Goal: Transaction & Acquisition: Purchase product/service

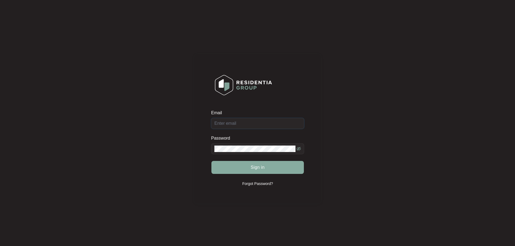
type input "[EMAIL_ADDRESS][DOMAIN_NAME]"
click at [255, 168] on span "Sign in" at bounding box center [258, 168] width 14 height 6
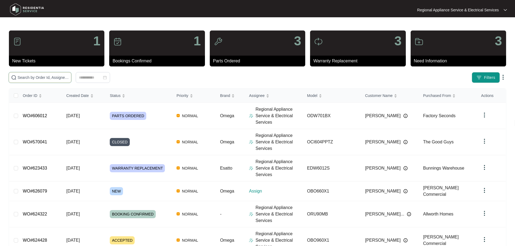
click at [65, 78] on input "text" at bounding box center [43, 78] width 51 height 6
type input "622011"
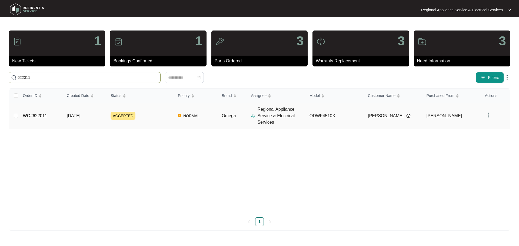
click at [51, 117] on td "WO#622011" at bounding box center [41, 116] width 44 height 26
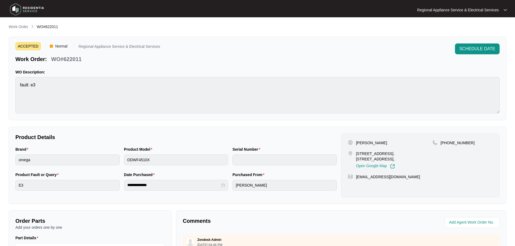
scroll to position [108, 0]
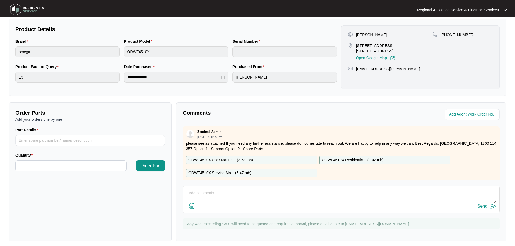
click at [210, 172] on p "ODWF4510X Service Ma... ( 5.47 mb )" at bounding box center [220, 173] width 63 height 6
click at [343, 162] on p "ODWF4510X Residentia... ( 1.02 mb )" at bounding box center [353, 160] width 62 height 6
click at [25, 140] on input "Part Details" at bounding box center [90, 140] width 150 height 11
paste input "SP20452"
type input "SP20452"
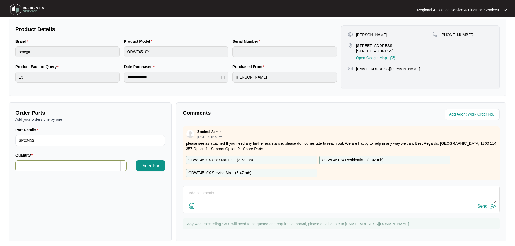
click at [29, 165] on input "Quantity" at bounding box center [71, 166] width 111 height 10
type input "*"
click at [39, 142] on input "SP20452" at bounding box center [90, 140] width 150 height 11
type input "SP20452 MAIN PCB"
click at [156, 165] on span "Order Part" at bounding box center [150, 166] width 20 height 6
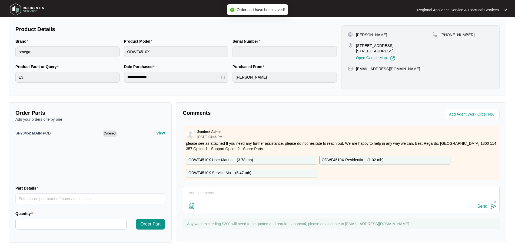
scroll to position [0, 0]
